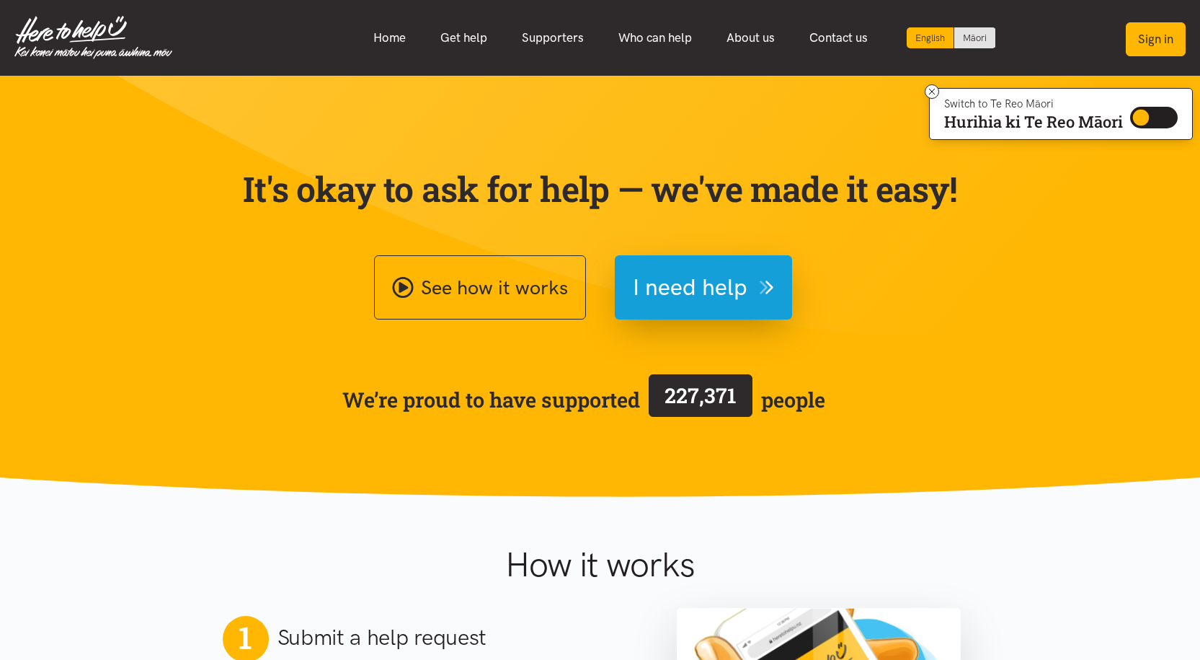
click at [593, 37] on button "Sign in" at bounding box center [1156, 39] width 60 height 34
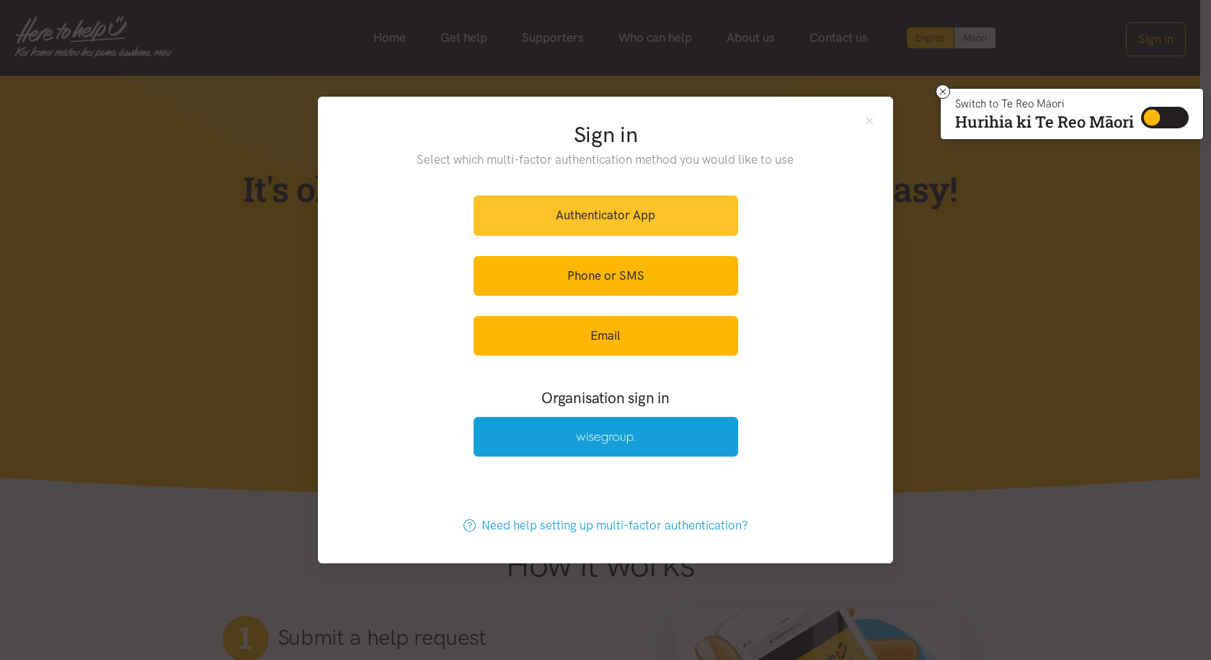
click at [593, 210] on link "Authenticator App" at bounding box center [606, 215] width 265 height 40
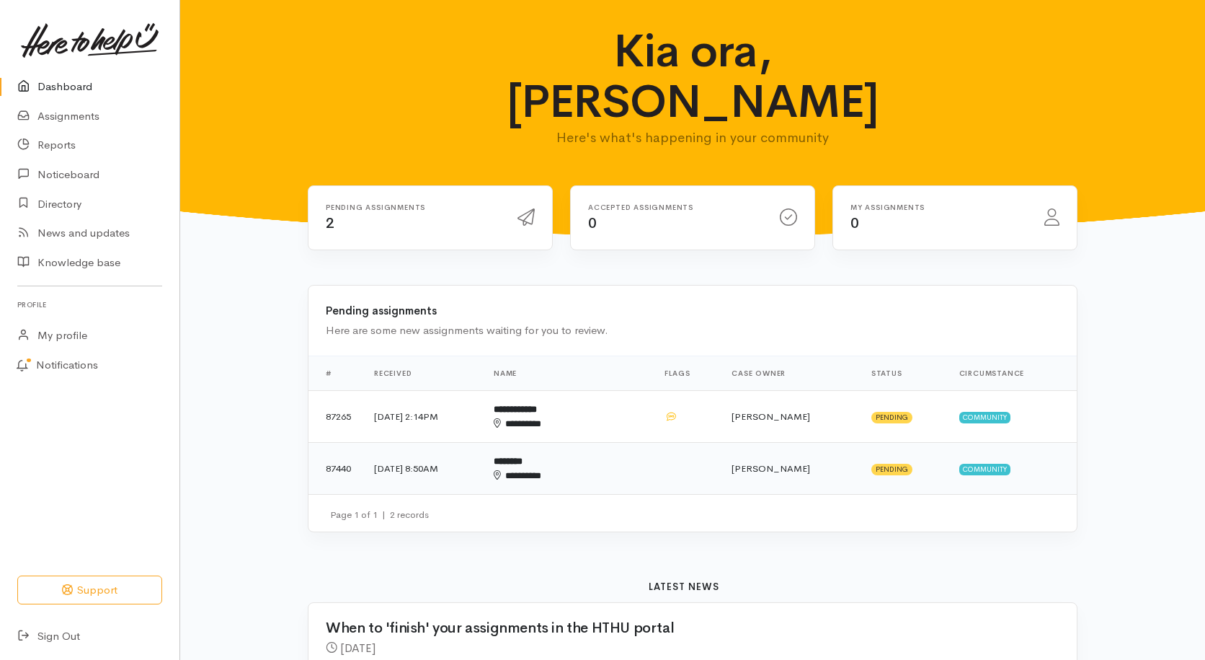
click at [435, 443] on td "[DATE] 8:50AM" at bounding box center [423, 469] width 120 height 52
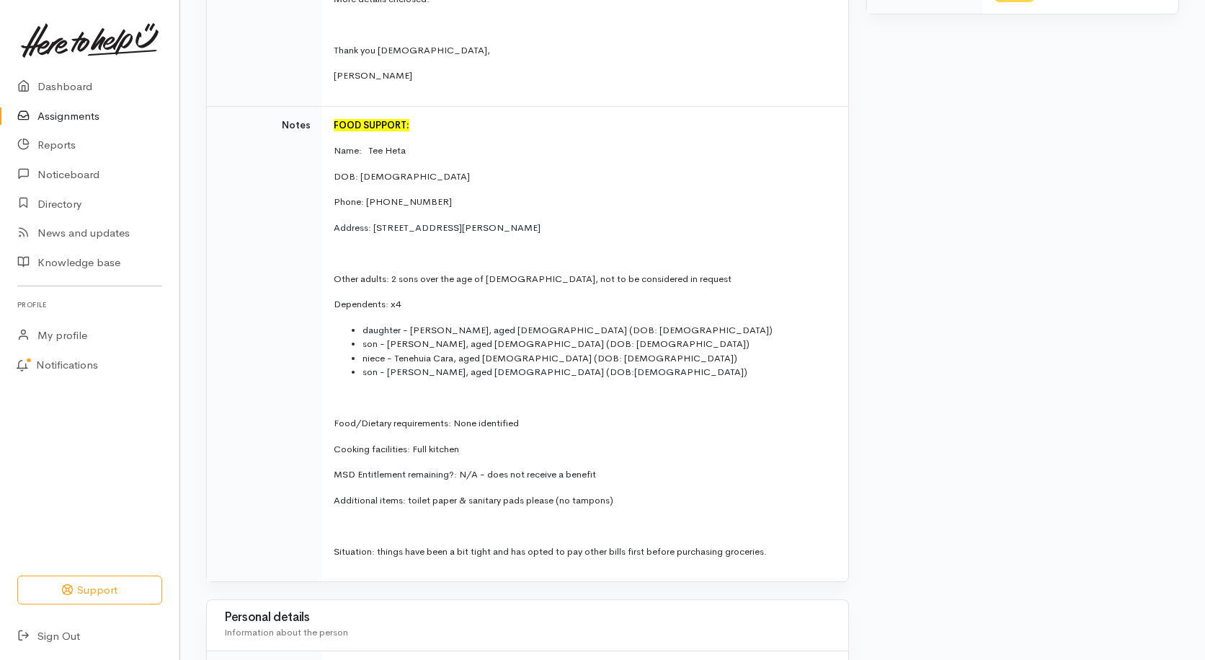
scroll to position [505, 0]
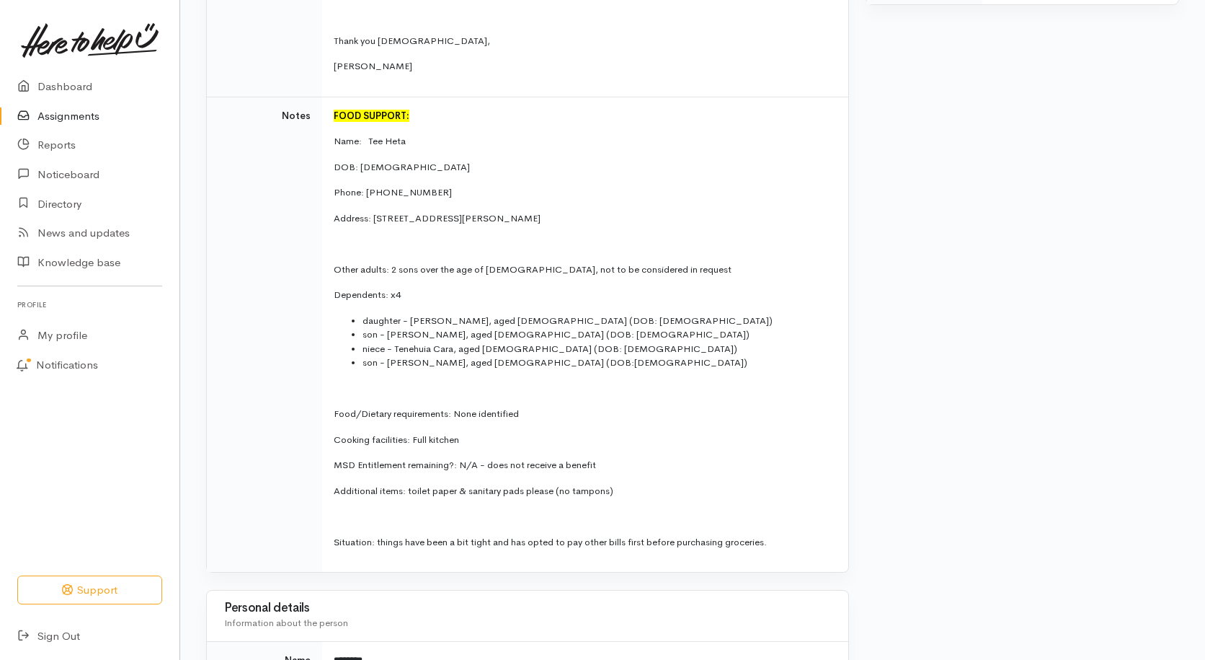
click at [60, 117] on link "Assignments" at bounding box center [89, 117] width 179 height 30
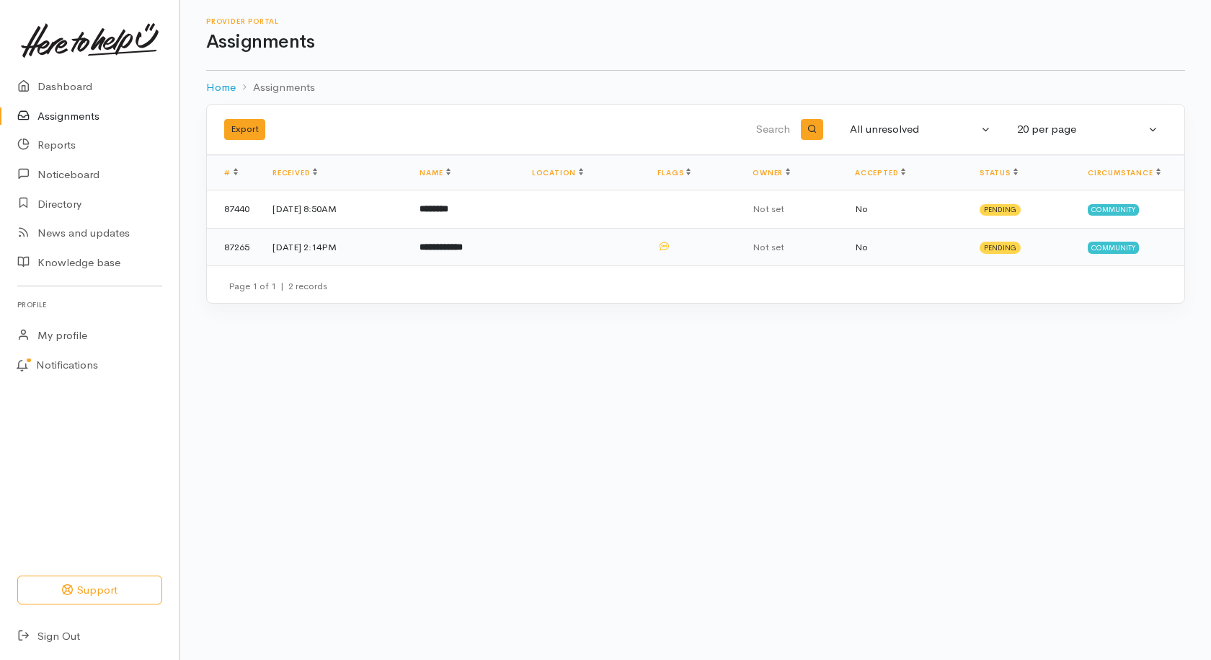
click at [316, 247] on td "[DATE] 2:14PM" at bounding box center [334, 246] width 147 height 37
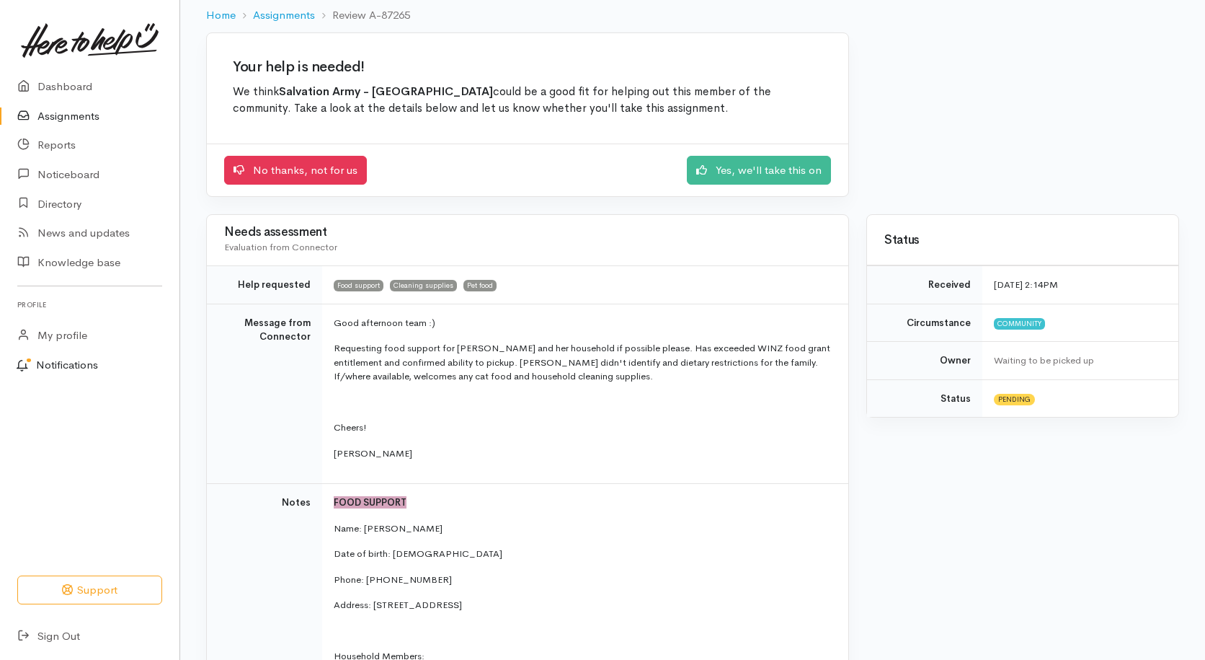
scroll to position [30, 0]
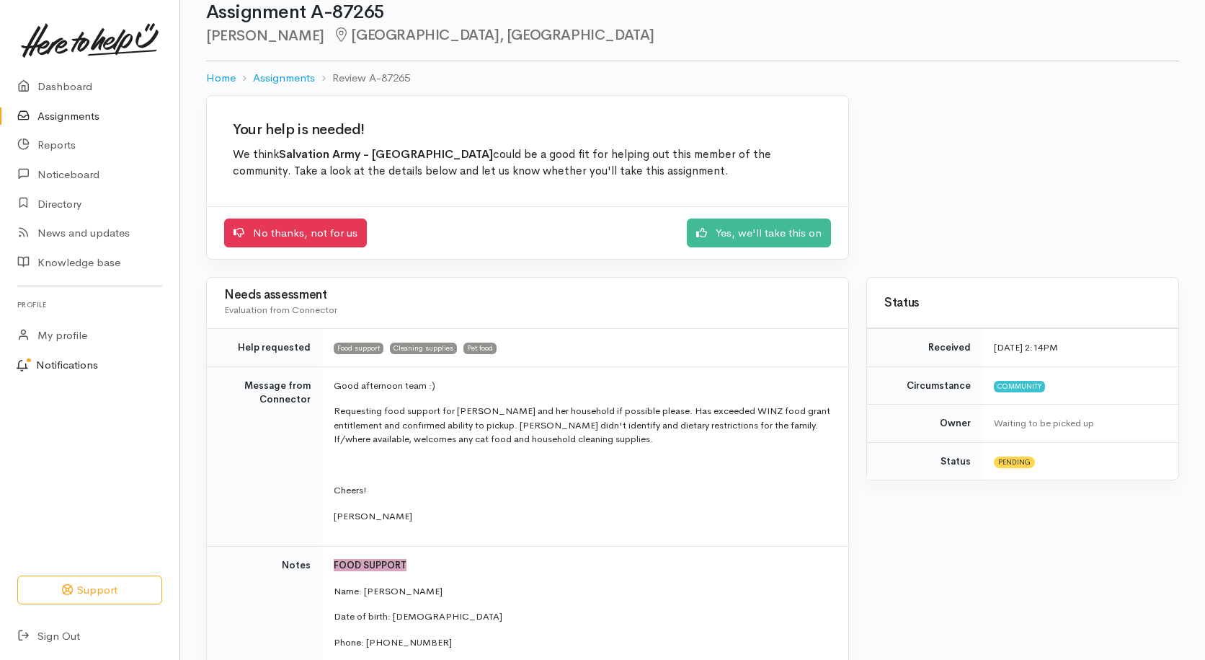
click at [70, 366] on link "Notifications" at bounding box center [88, 365] width 184 height 30
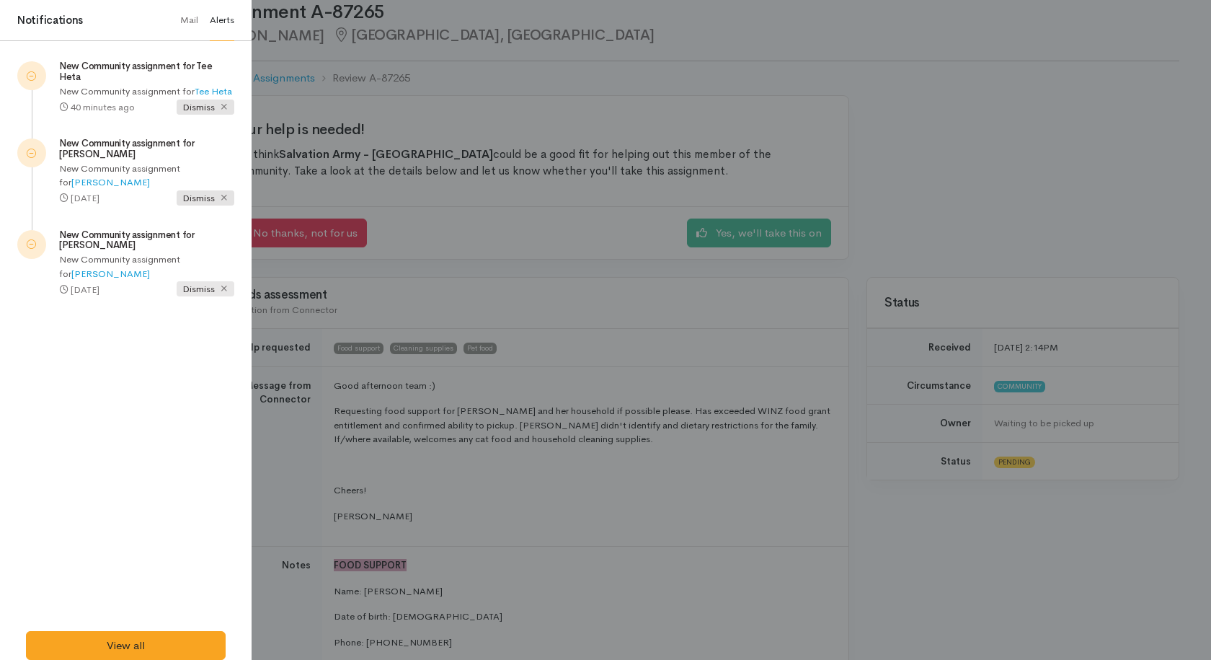
click at [227, 283] on icon at bounding box center [223, 287] width 9 height 9
click at [223, 192] on icon at bounding box center [223, 196] width 9 height 9
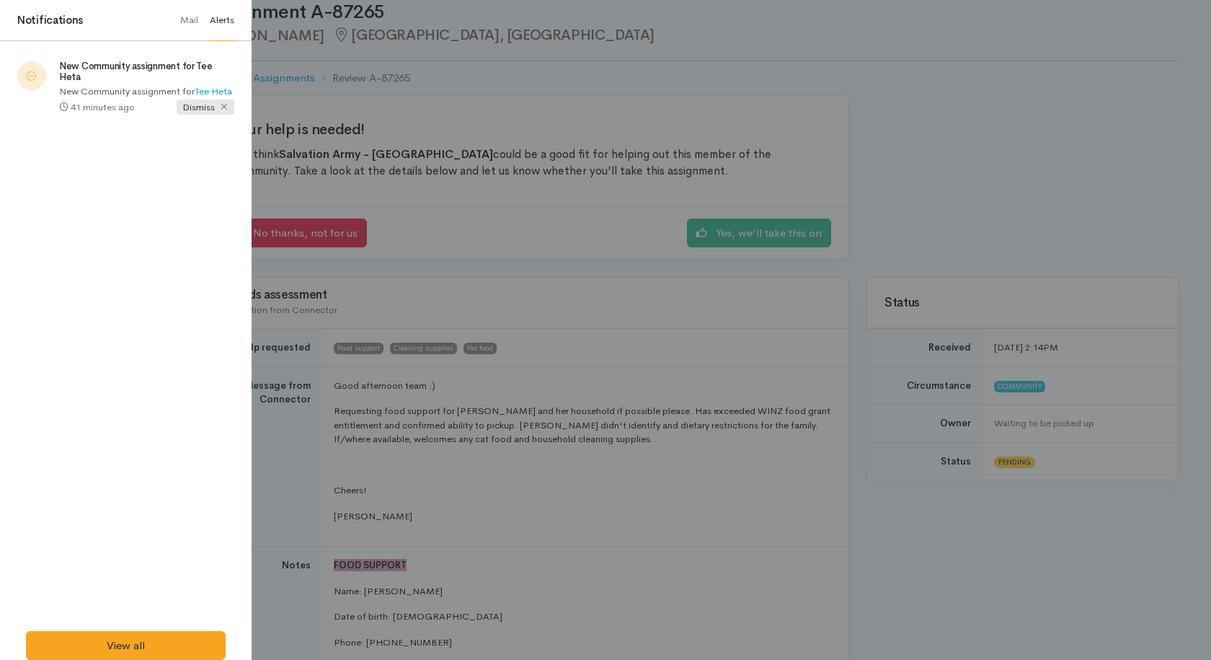
click at [221, 102] on icon at bounding box center [223, 106] width 9 height 9
drag, startPoint x: 680, startPoint y: 24, endPoint x: 669, endPoint y: 39, distance: 19.0
click at [680, 25] on div at bounding box center [605, 330] width 1211 height 660
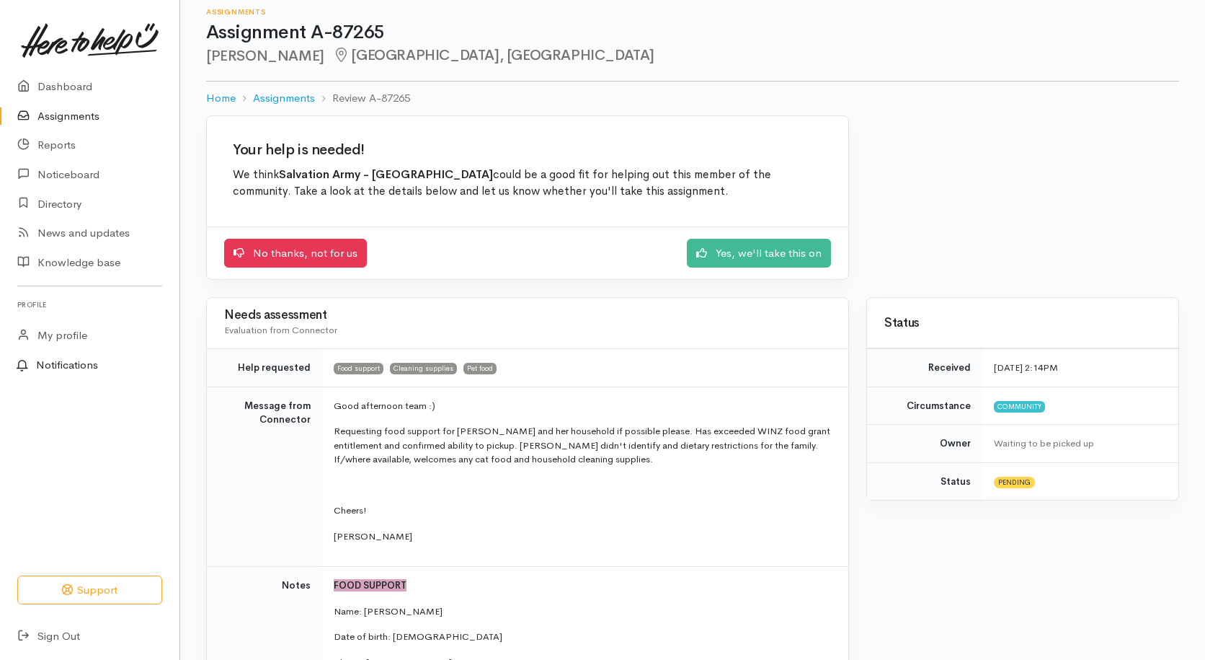
scroll to position [0, 0]
